Goal: Check status: Check status

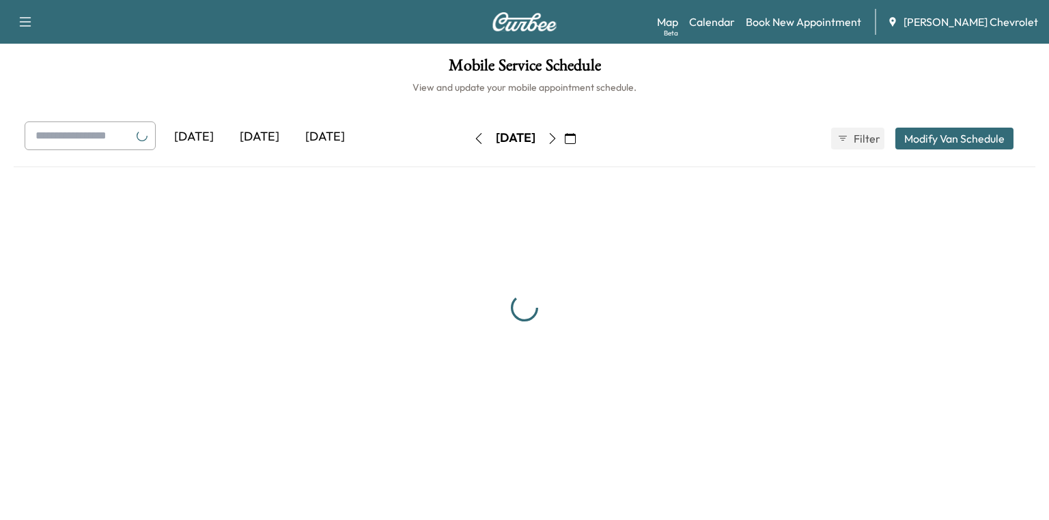
click at [272, 133] on div "[DATE]" at bounding box center [260, 137] width 66 height 31
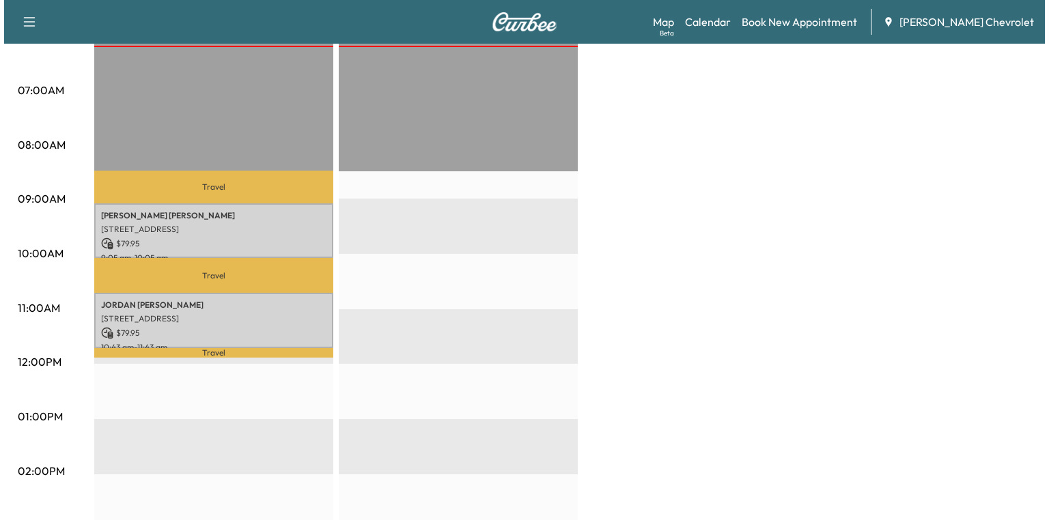
scroll to position [328, 0]
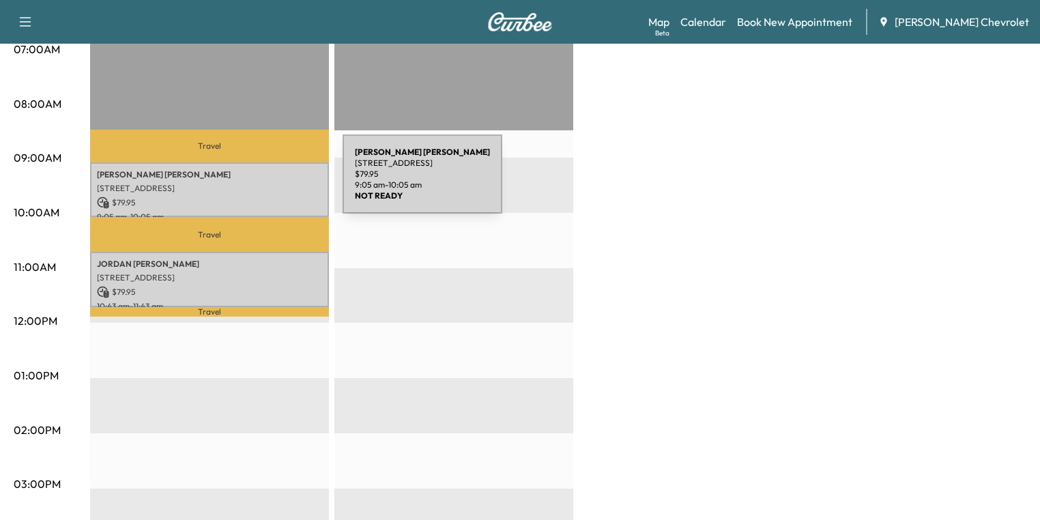
click at [240, 183] on p "[STREET_ADDRESS]" at bounding box center [209, 188] width 225 height 11
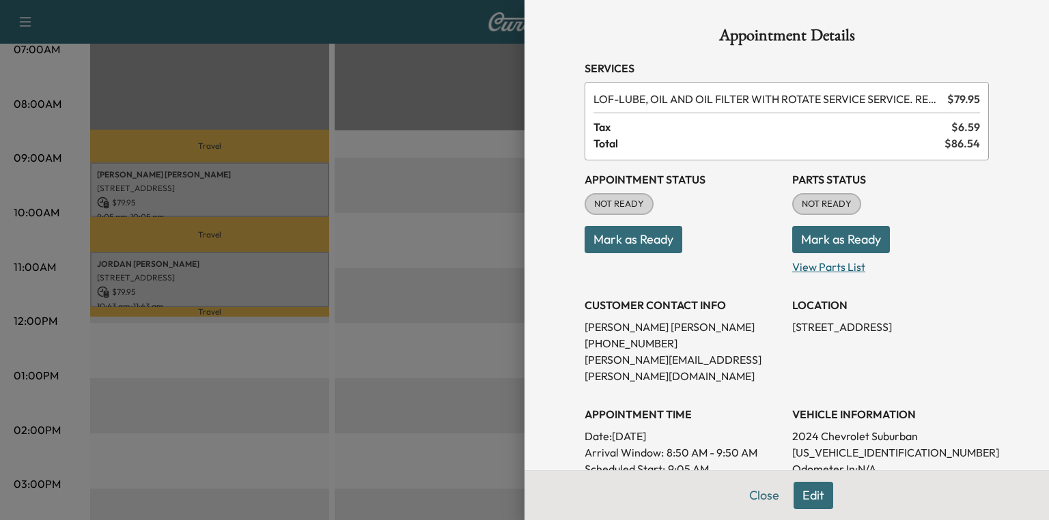
click at [827, 266] on p "View Parts List" at bounding box center [890, 264] width 197 height 22
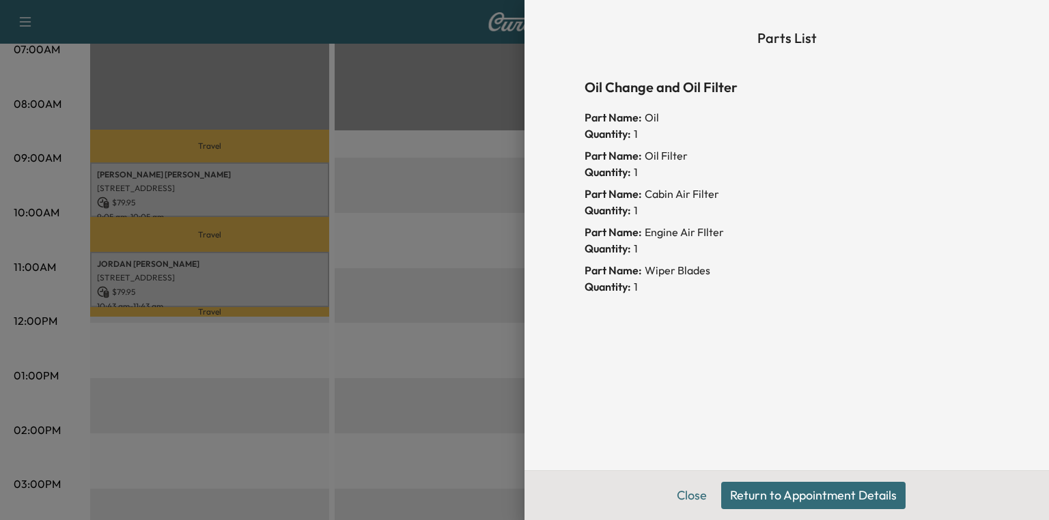
click at [777, 490] on button "Return to Appointment Details" at bounding box center [813, 495] width 184 height 27
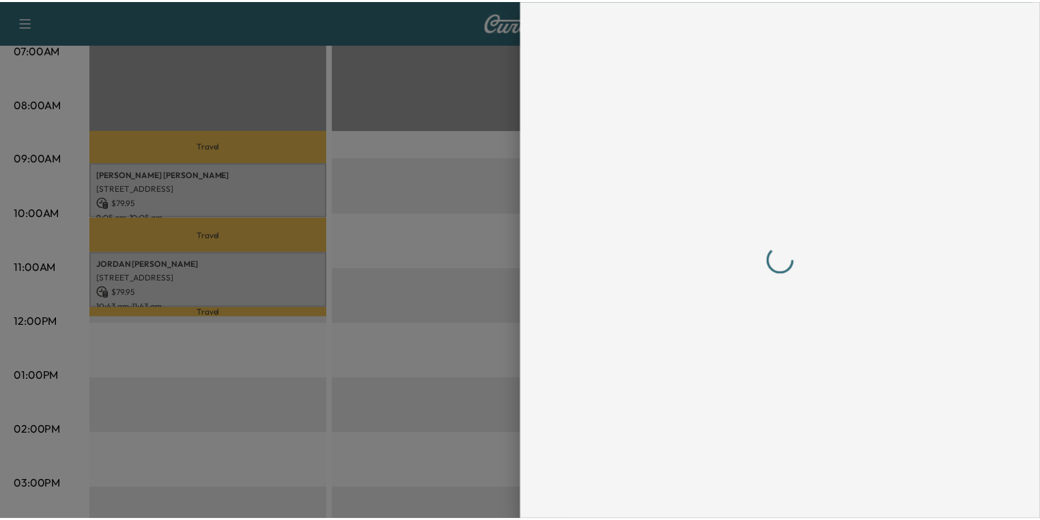
scroll to position [0, 0]
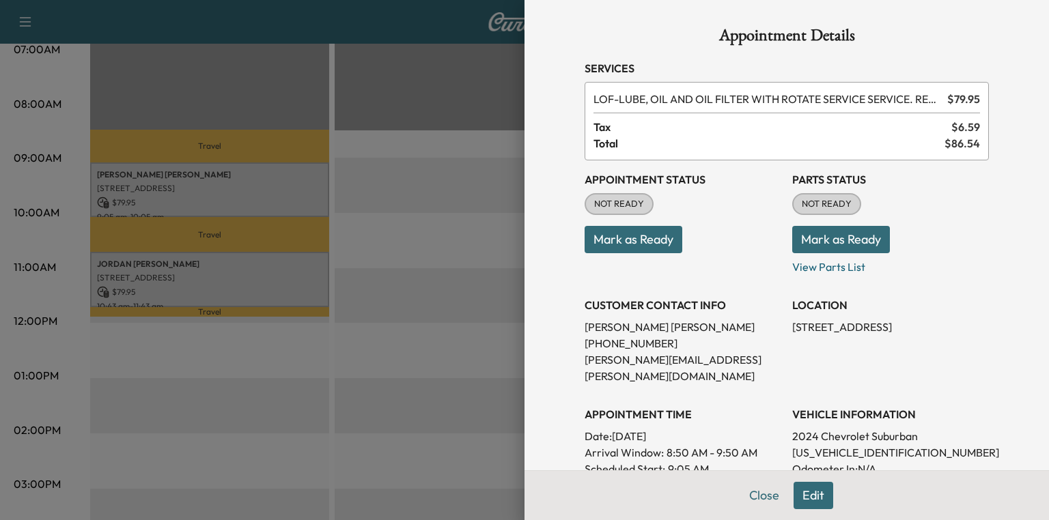
click at [852, 244] on button "Mark as Ready" at bounding box center [841, 239] width 98 height 27
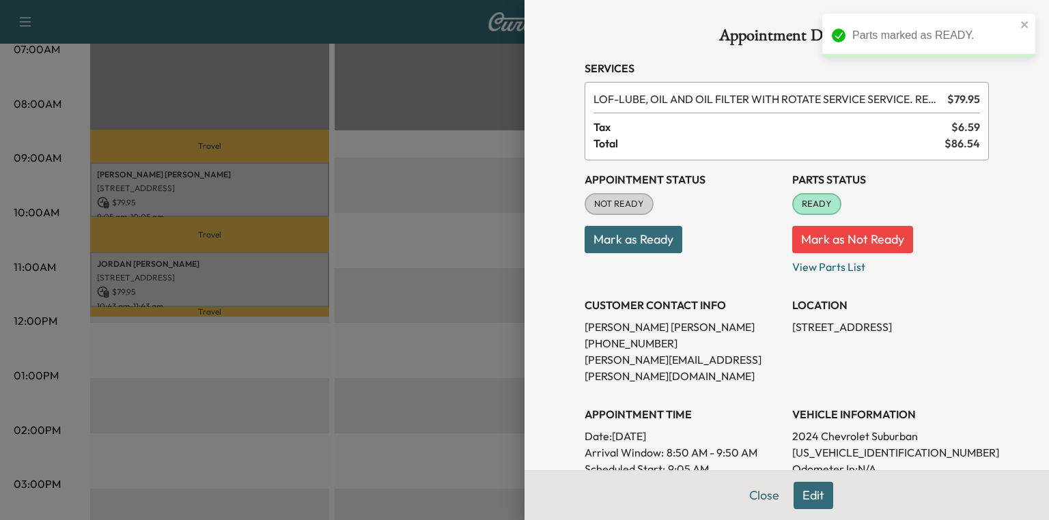
click at [222, 271] on div at bounding box center [524, 260] width 1049 height 520
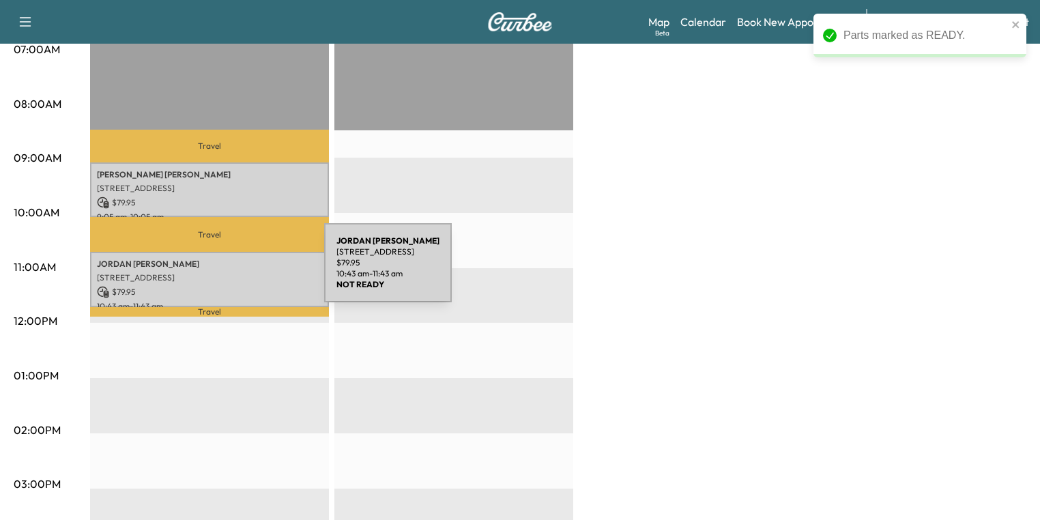
click at [222, 272] on p "[STREET_ADDRESS]" at bounding box center [209, 277] width 225 height 11
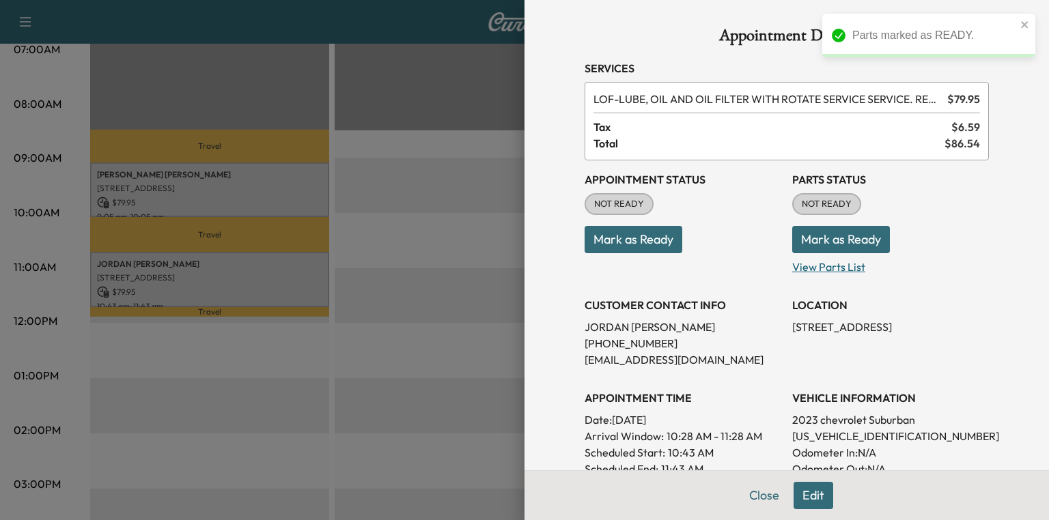
click at [811, 264] on p "View Parts List" at bounding box center [890, 264] width 197 height 22
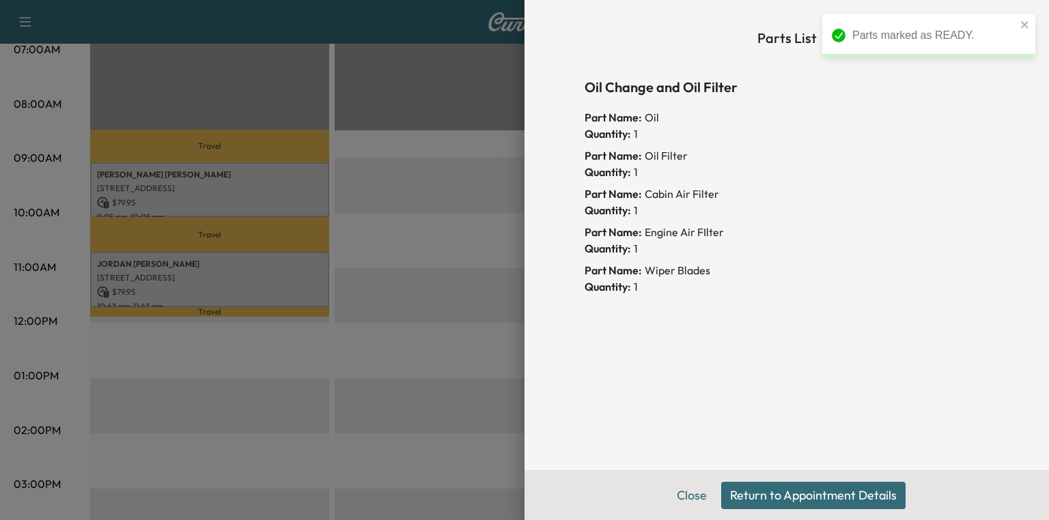
click at [817, 487] on button "Return to Appointment Details" at bounding box center [813, 495] width 184 height 27
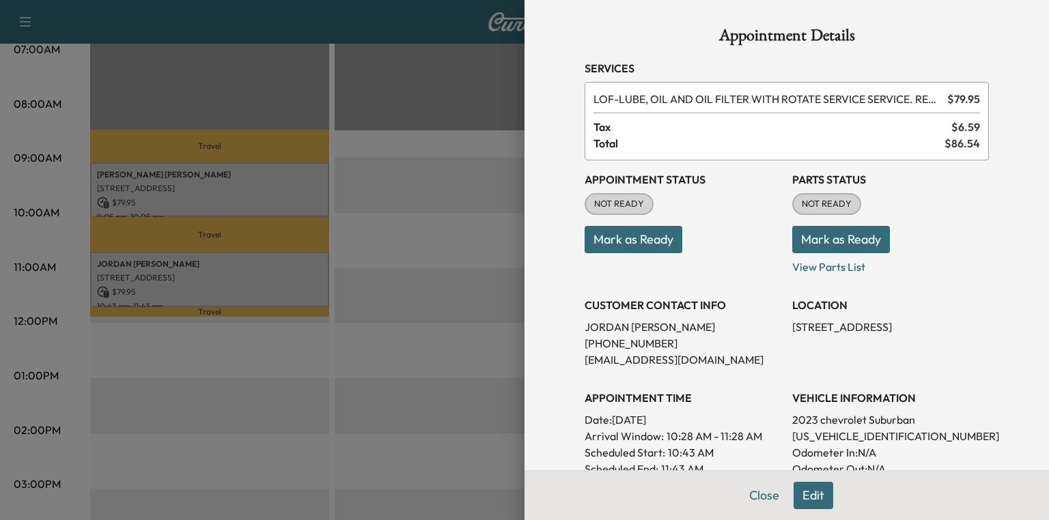
click at [827, 239] on button "Mark as Ready" at bounding box center [841, 239] width 98 height 27
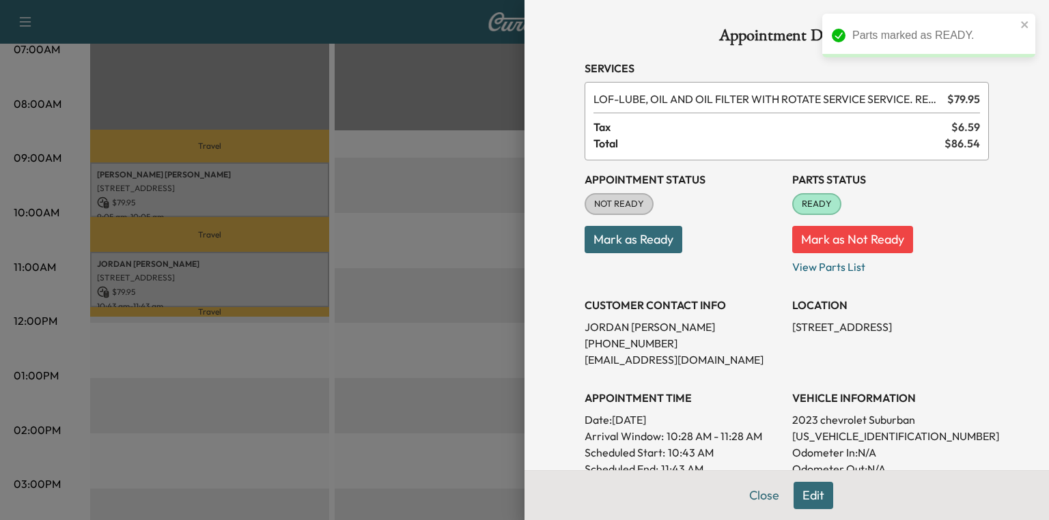
click at [361, 391] on div at bounding box center [524, 260] width 1049 height 520
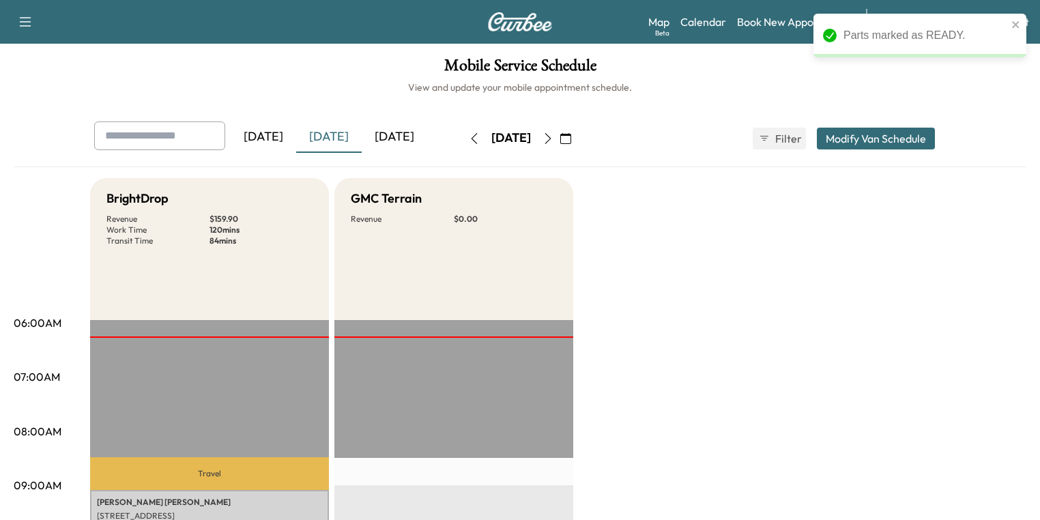
click at [362, 135] on div "[DATE]" at bounding box center [395, 137] width 66 height 31
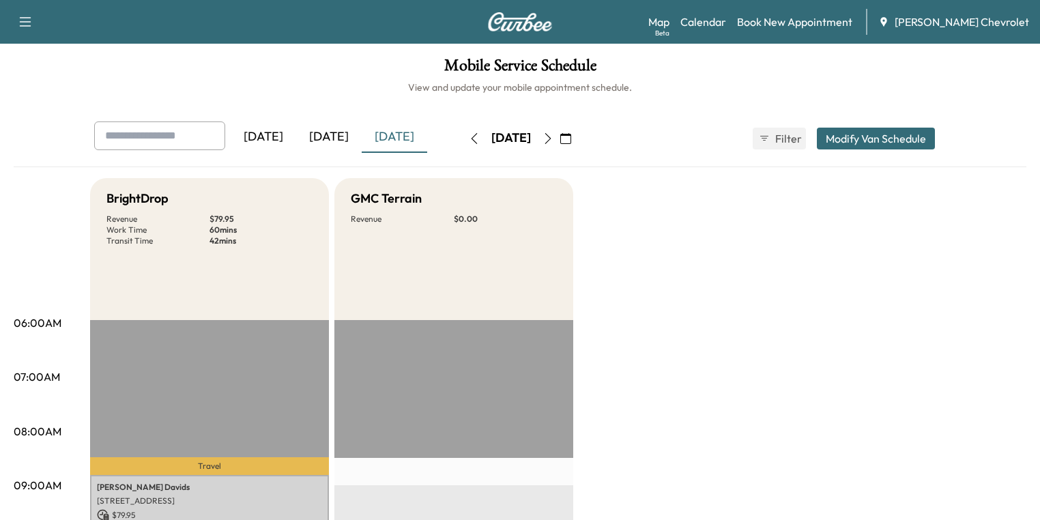
click at [552, 140] on icon "button" at bounding box center [548, 138] width 6 height 11
